Goal: Find contact information: Find contact information

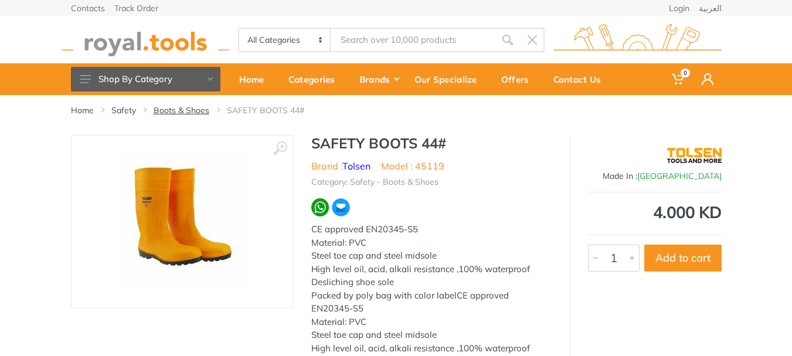
click at [173, 110] on link "Boots & Shoes" at bounding box center [182, 110] width 56 height 12
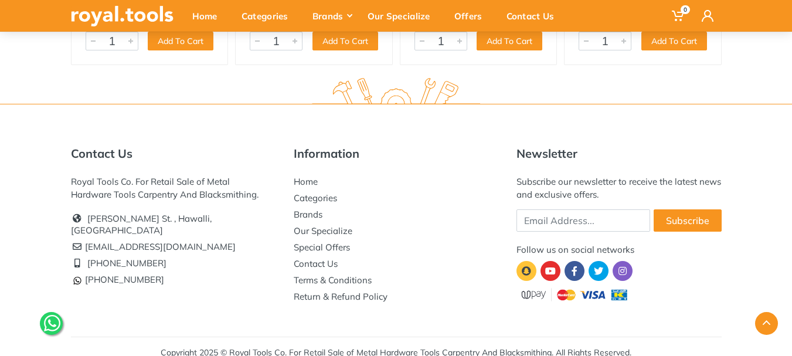
scroll to position [1583, 0]
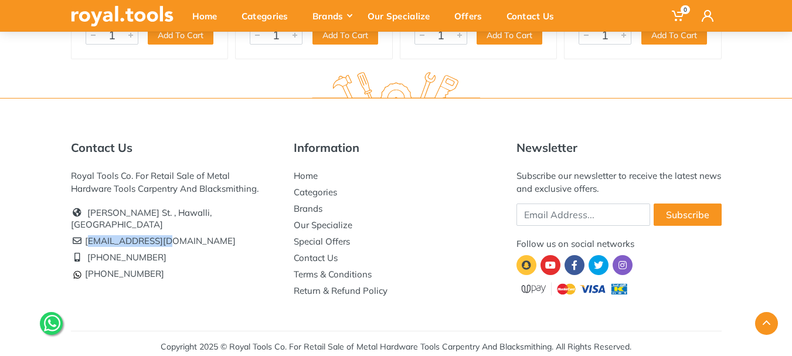
drag, startPoint x: 152, startPoint y: 230, endPoint x: 88, endPoint y: 230, distance: 63.9
click at [88, 233] on li "[EMAIL_ADDRESS][DOMAIN_NAME]" at bounding box center [173, 241] width 205 height 16
copy li "[EMAIL_ADDRESS][DOMAIN_NAME]"
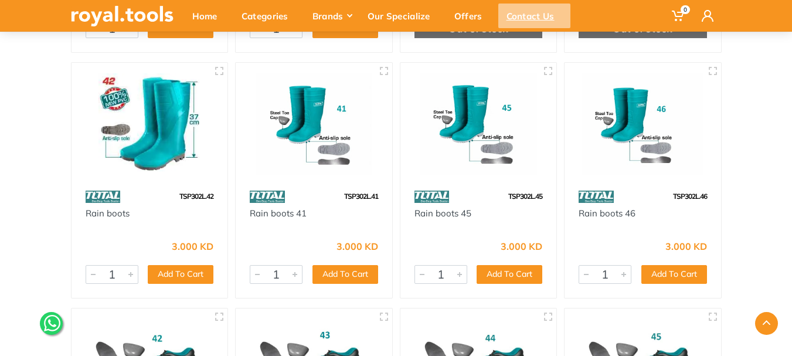
click at [529, 16] on div "Contact Us" at bounding box center [534, 16] width 72 height 25
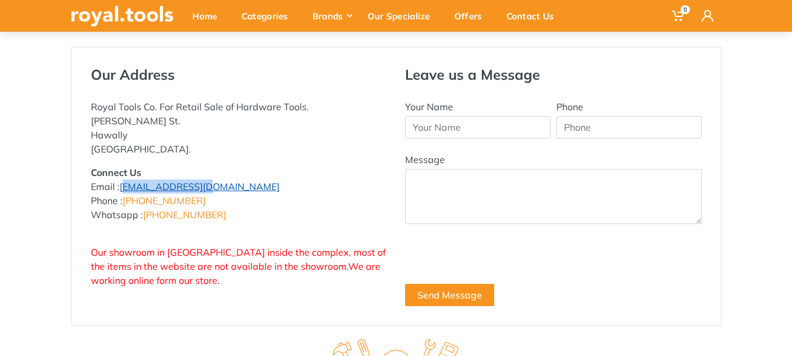
drag, startPoint x: 193, startPoint y: 187, endPoint x: 123, endPoint y: 188, distance: 70.4
click at [123, 188] on p "Connect Us Email : [EMAIL_ADDRESS][DOMAIN_NAME] Phone : [PHONE_NUMBER] Whatsapp…" at bounding box center [239, 193] width 297 height 56
copy link "[EMAIL_ADDRESS][DOMAIN_NAME]"
